Goal: Find contact information: Find contact information

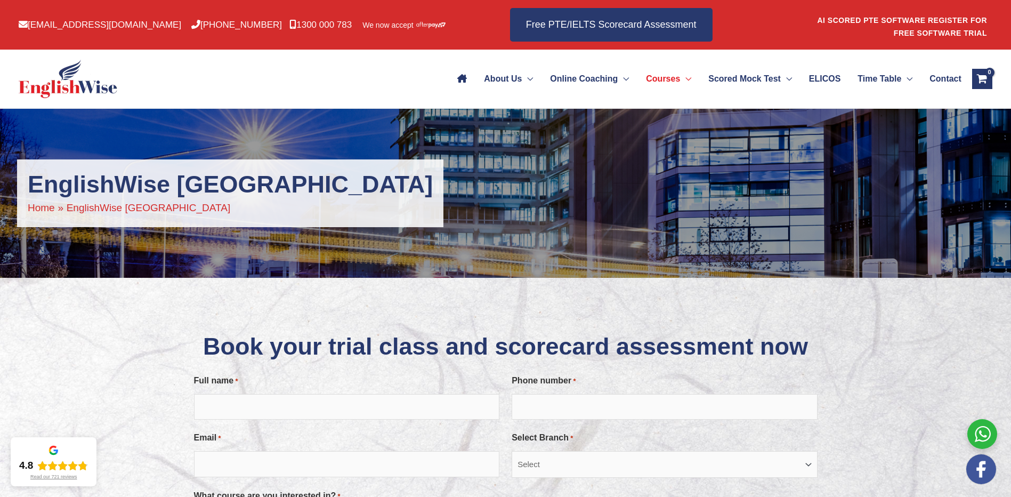
click at [943, 78] on span "Contact" at bounding box center [946, 78] width 32 height 37
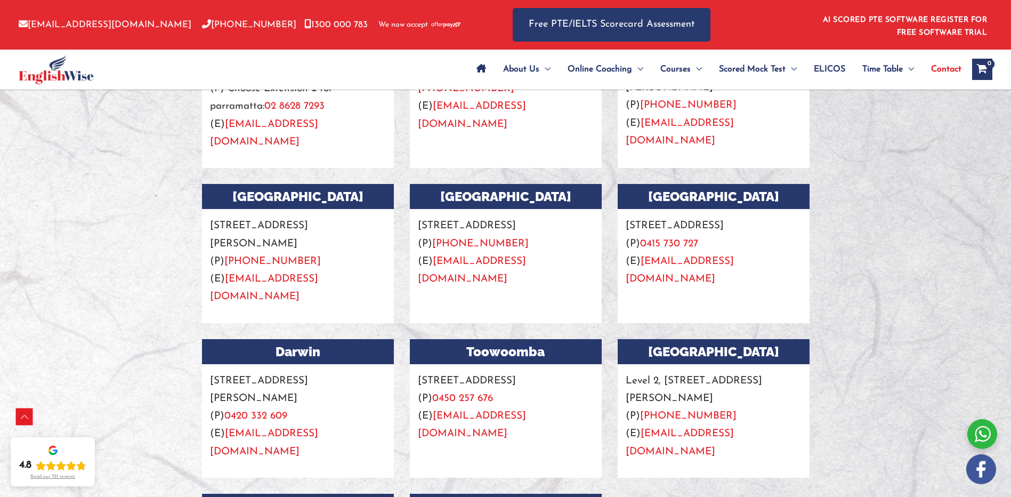
scroll to position [1226, 0]
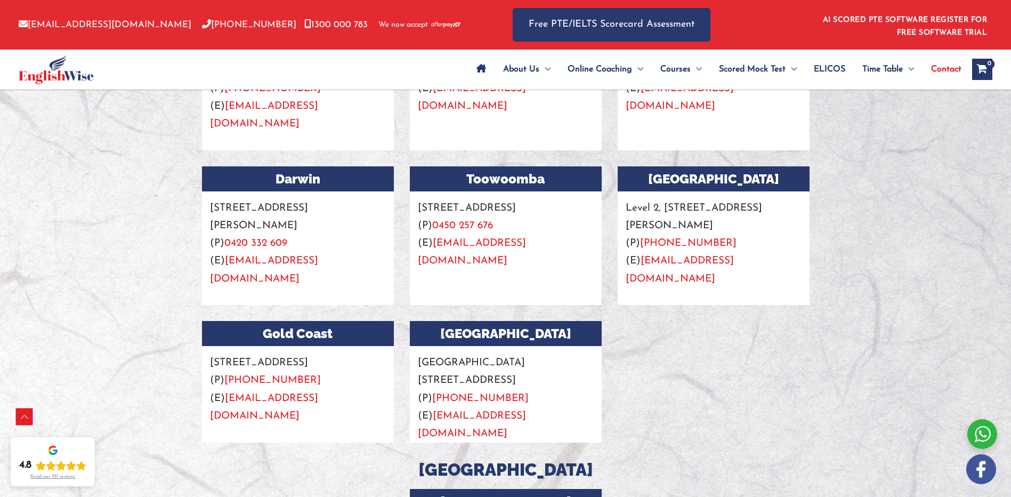
click at [503, 411] on link "[EMAIL_ADDRESS][DOMAIN_NAME]" at bounding box center [472, 425] width 108 height 28
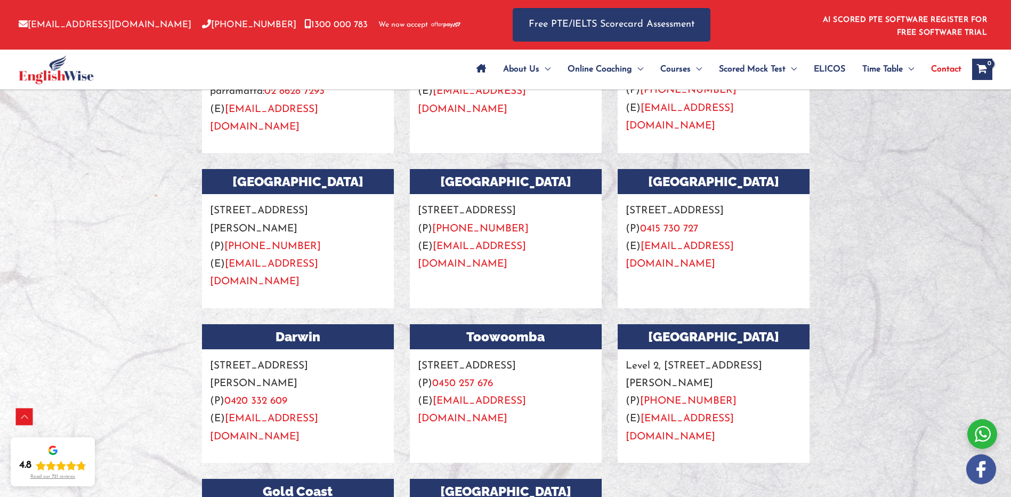
scroll to position [1066, 0]
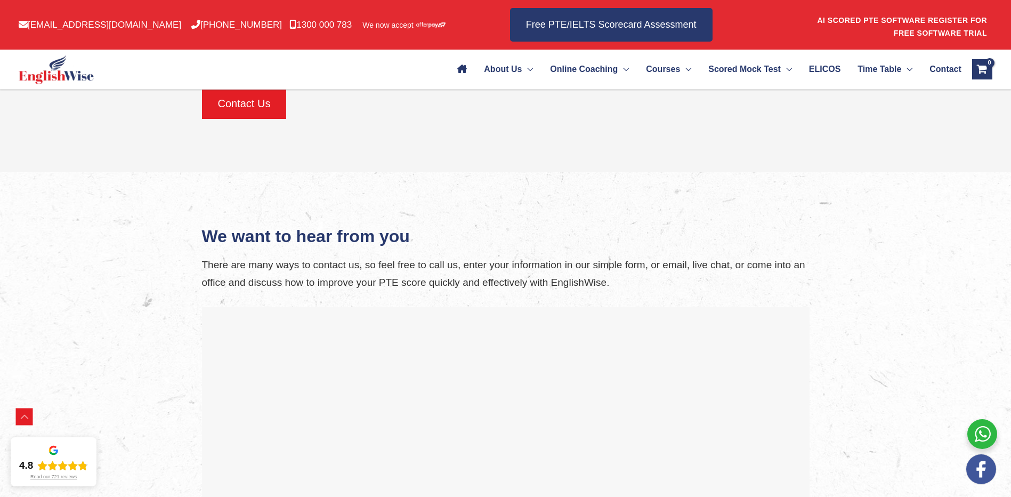
scroll to position [1993, 0]
